Goal: Check status: Check status

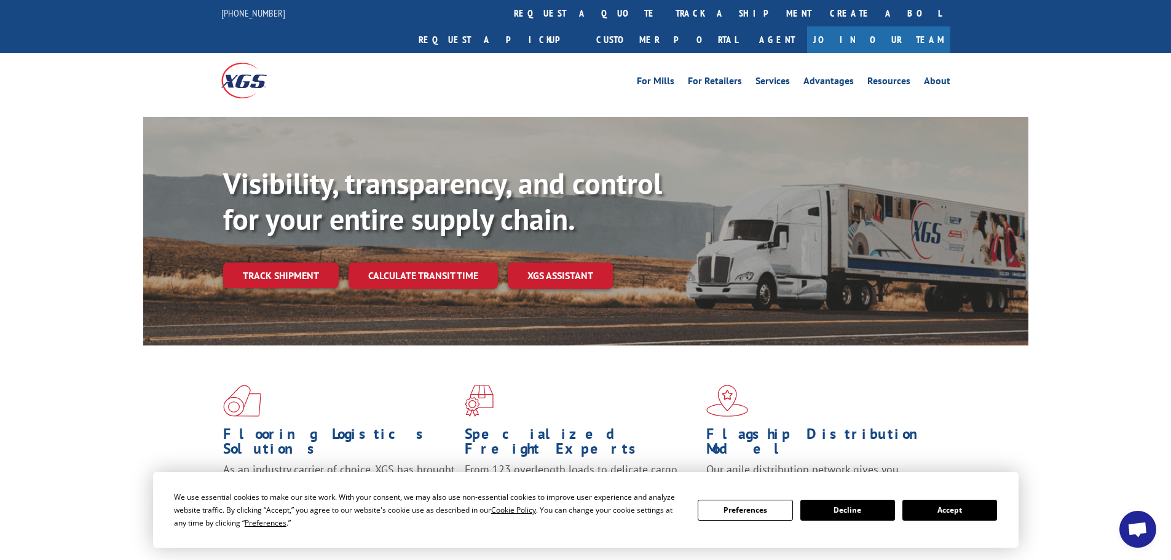
click at [961, 514] on button "Accept" at bounding box center [949, 510] width 95 height 21
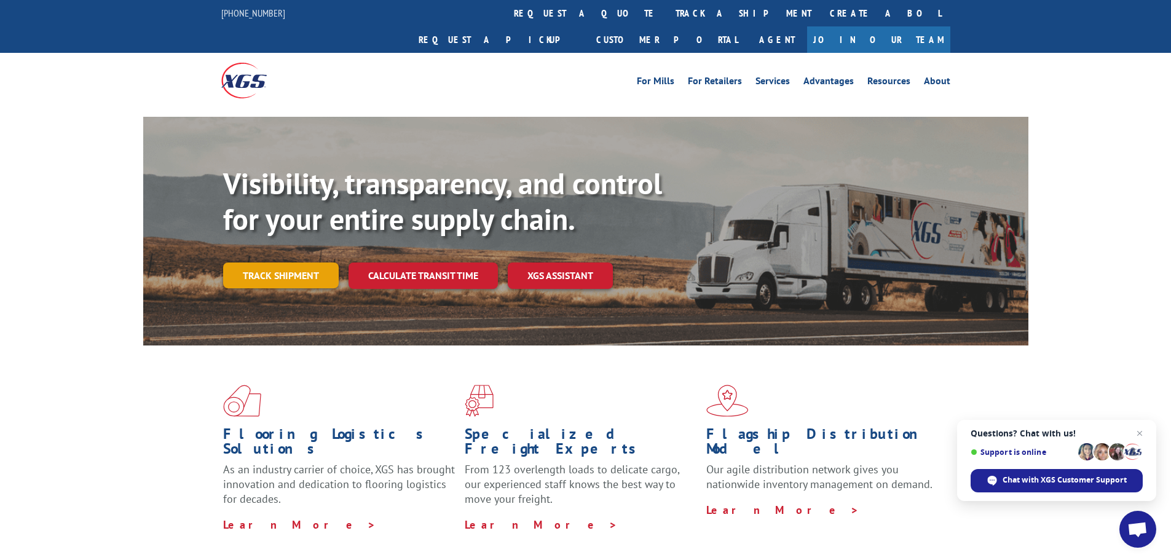
click at [277, 262] on link "Track shipment" at bounding box center [281, 275] width 116 height 26
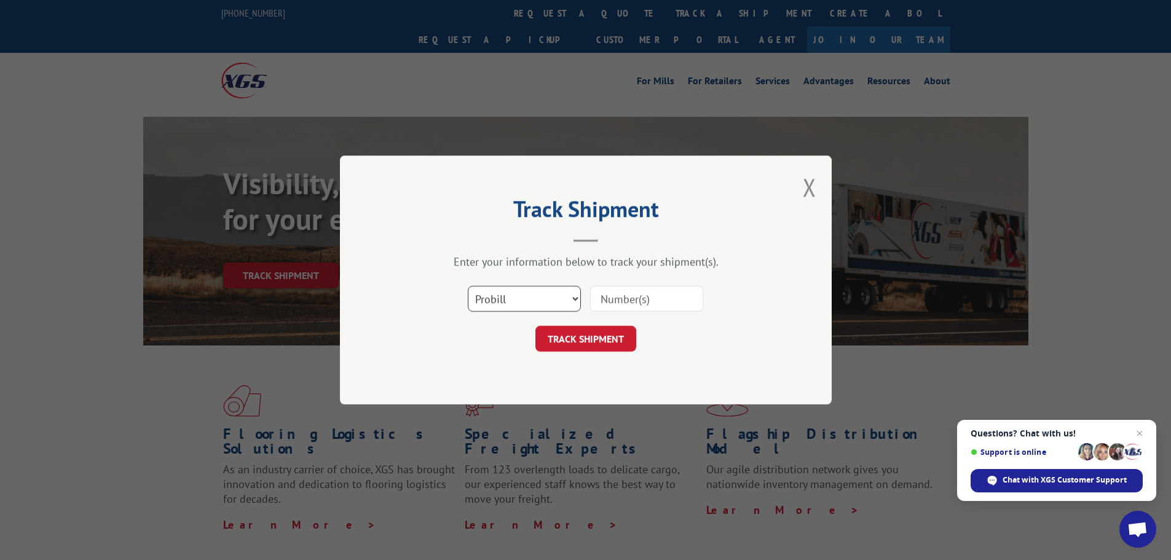
click at [514, 297] on select "Select category... Probill BOL PO" at bounding box center [524, 299] width 113 height 26
select select "bol"
click at [468, 286] on select "Select category... Probill BOL PO" at bounding box center [524, 299] width 113 height 26
click at [603, 299] on input at bounding box center [646, 299] width 113 height 26
paste input "5212900"
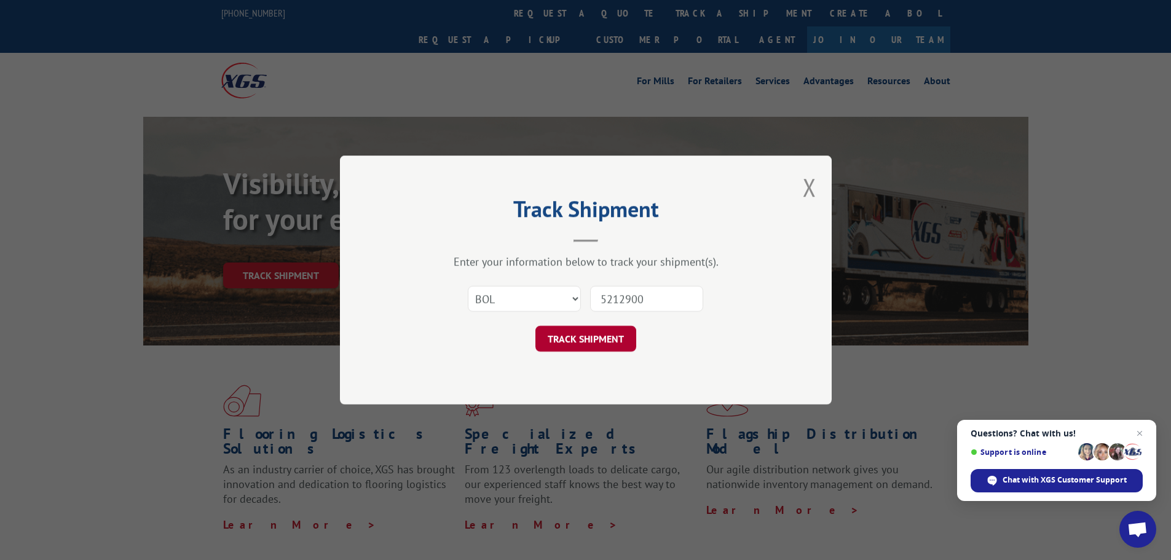
type input "5212900"
click at [592, 337] on button "TRACK SHIPMENT" at bounding box center [585, 339] width 101 height 26
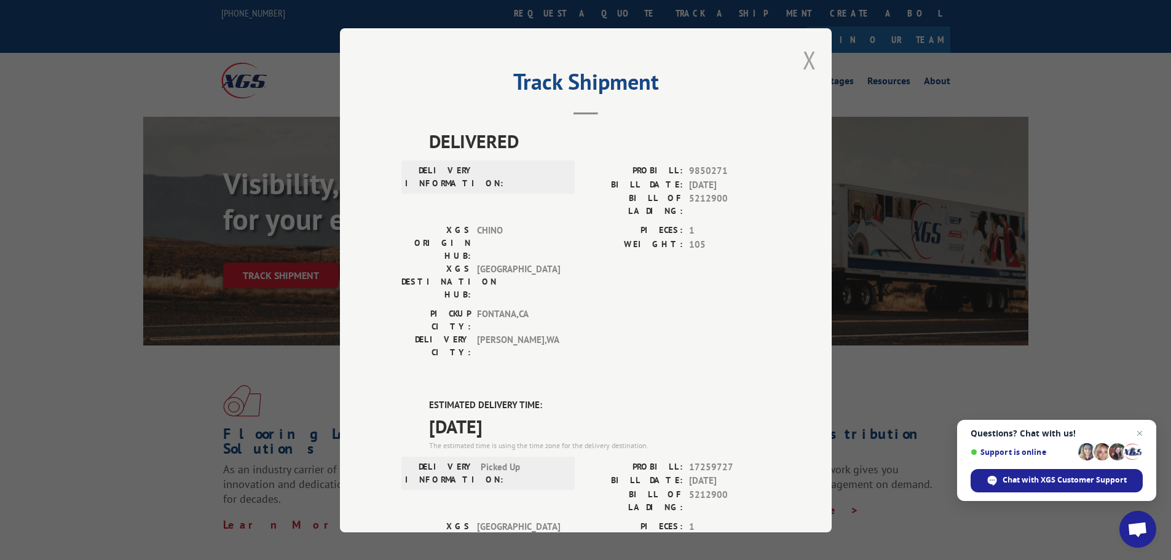
click at [804, 58] on button "Close modal" at bounding box center [809, 60] width 14 height 33
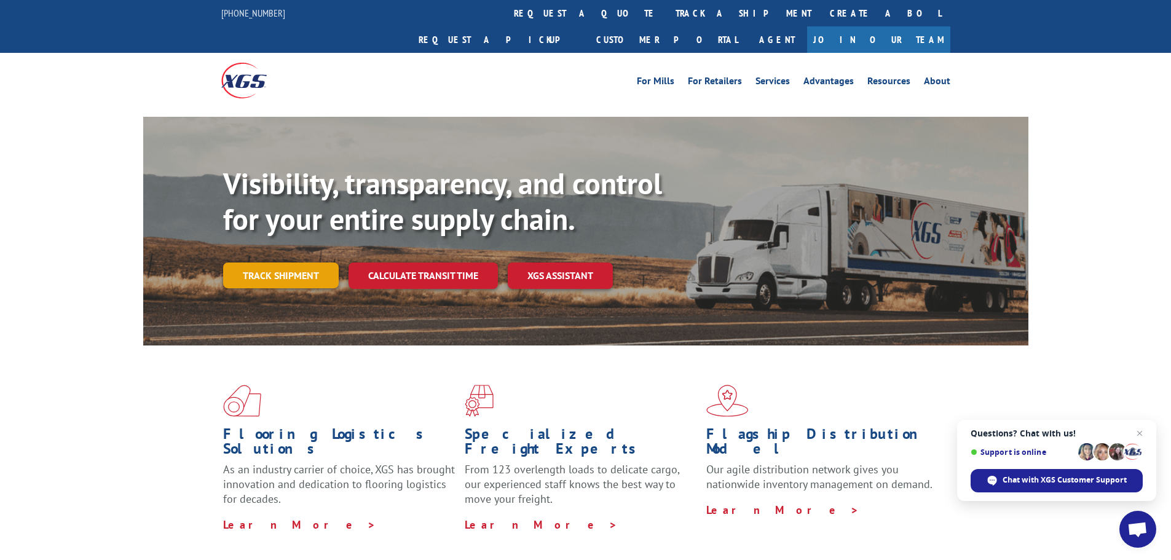
click at [272, 262] on link "Track shipment" at bounding box center [281, 275] width 116 height 26
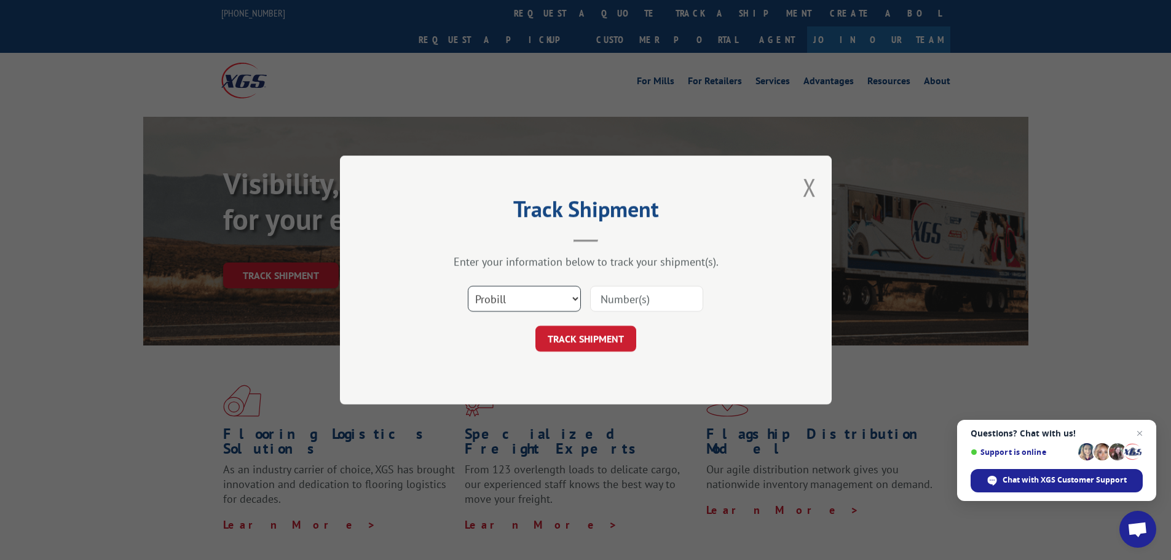
click at [527, 301] on select "Select category... Probill BOL PO" at bounding box center [524, 299] width 113 height 26
select select "po"
click at [468, 286] on select "Select category... Probill BOL PO" at bounding box center [524, 299] width 113 height 26
click at [620, 300] on input at bounding box center [646, 299] width 113 height 26
type input "38541093"
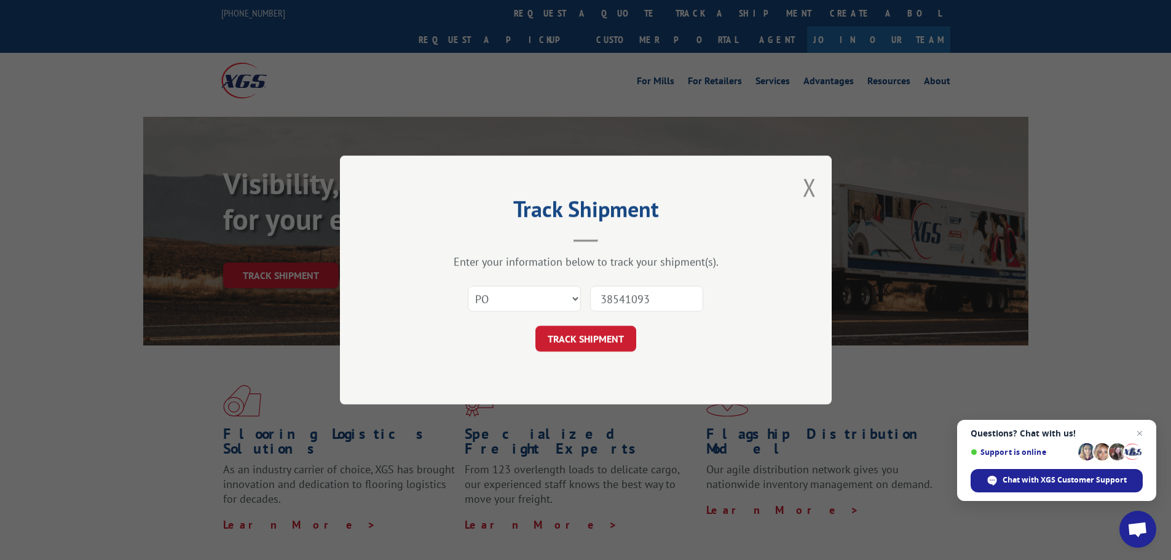
click button "TRACK SHIPMENT" at bounding box center [585, 339] width 101 height 26
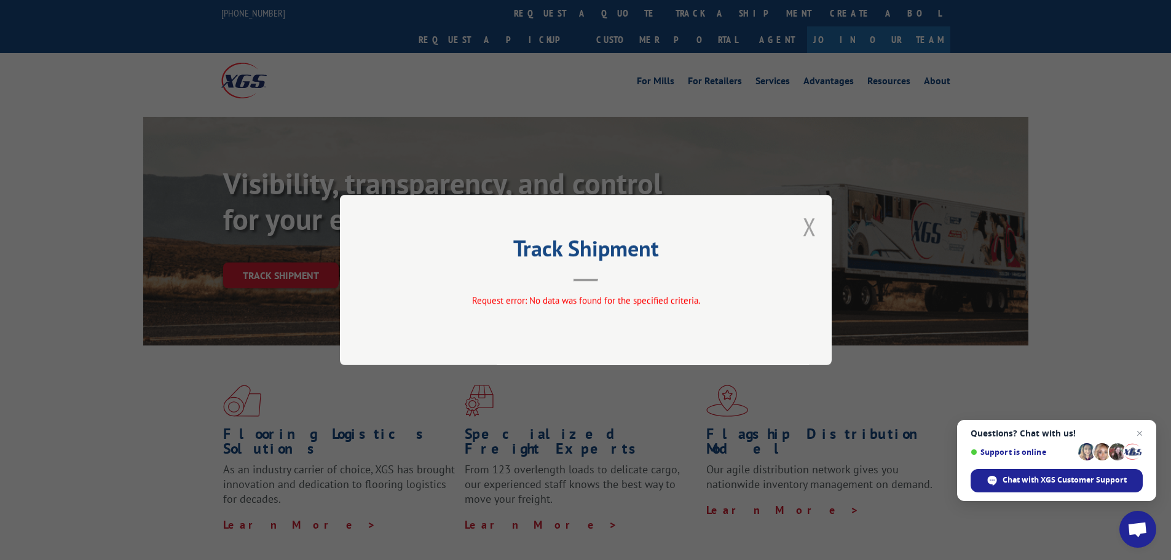
click at [807, 223] on button "Close modal" at bounding box center [809, 226] width 14 height 33
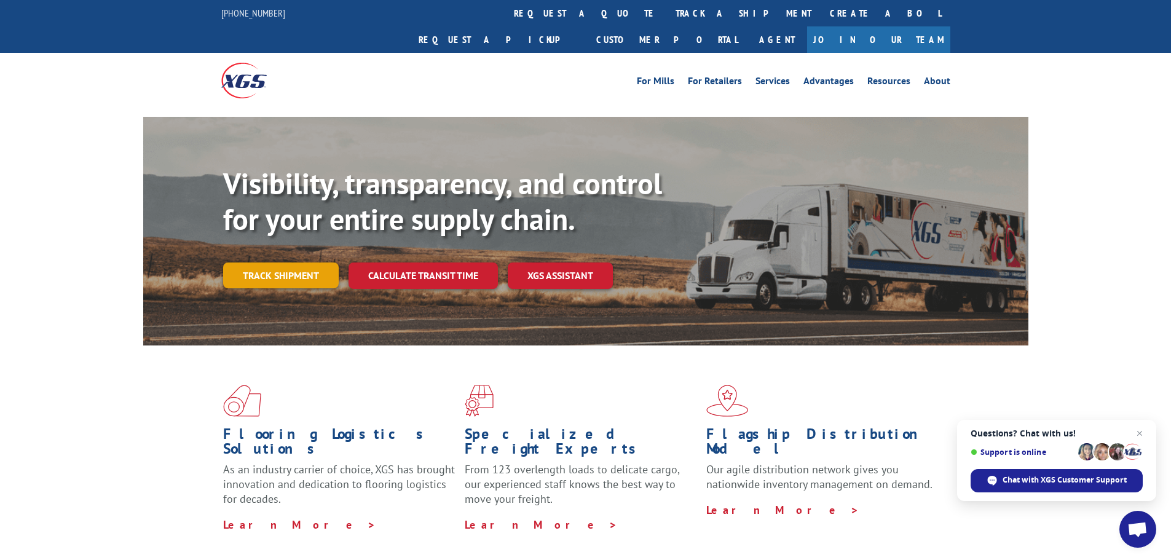
click at [276, 262] on link "Track shipment" at bounding box center [281, 275] width 116 height 26
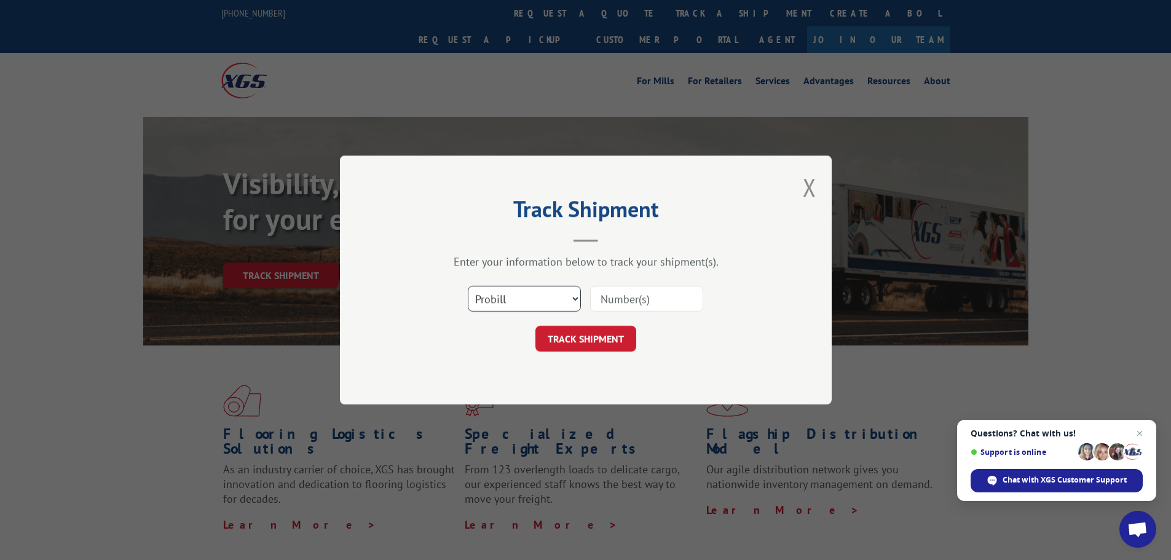
click at [513, 301] on select "Select category... Probill BOL PO" at bounding box center [524, 299] width 113 height 26
select select "bol"
click at [468, 286] on select "Select category... Probill BOL PO" at bounding box center [524, 299] width 113 height 26
click at [617, 300] on input at bounding box center [646, 299] width 113 height 26
paste input "6010688"
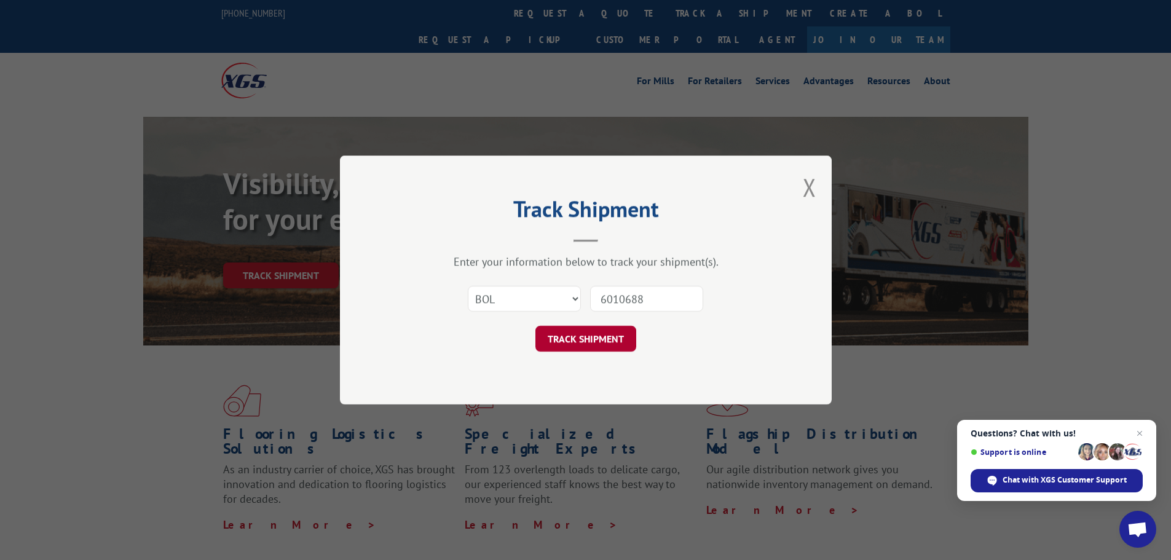
type input "6010688"
click at [586, 339] on button "TRACK SHIPMENT" at bounding box center [585, 339] width 101 height 26
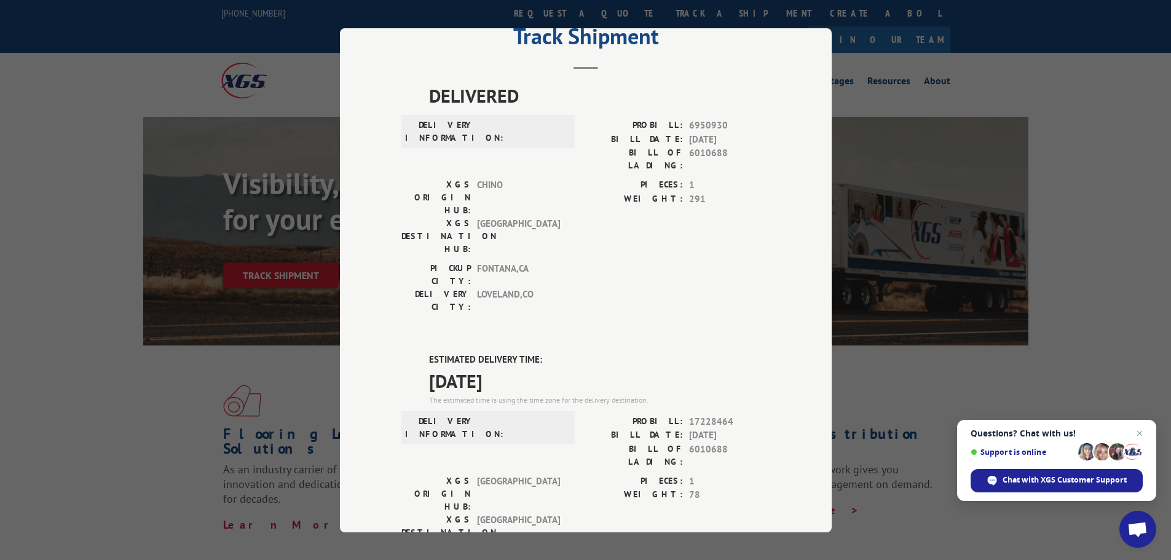
scroll to position [123, 0]
